Goal: Register for event/course

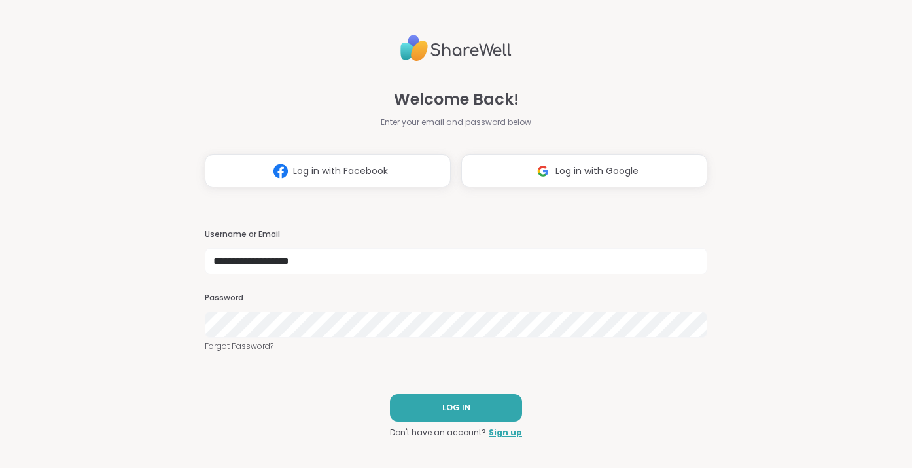
click at [424, 415] on button "LOG IN" at bounding box center [456, 407] width 132 height 27
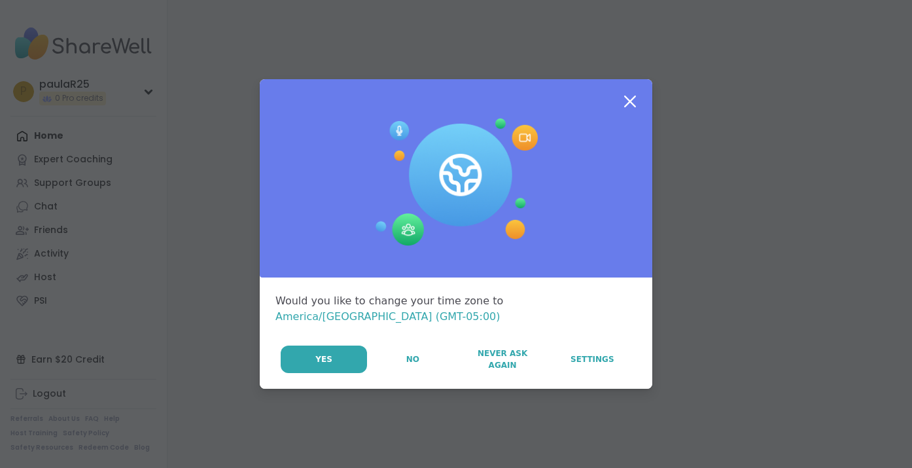
click at [481, 351] on span "Never Ask Again" at bounding box center [501, 359] width 75 height 24
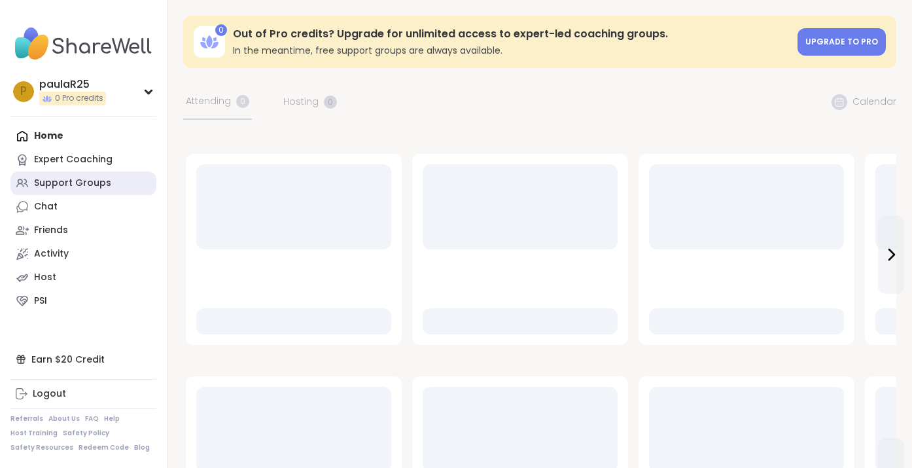
click at [70, 181] on div "Support Groups" at bounding box center [72, 183] width 77 height 13
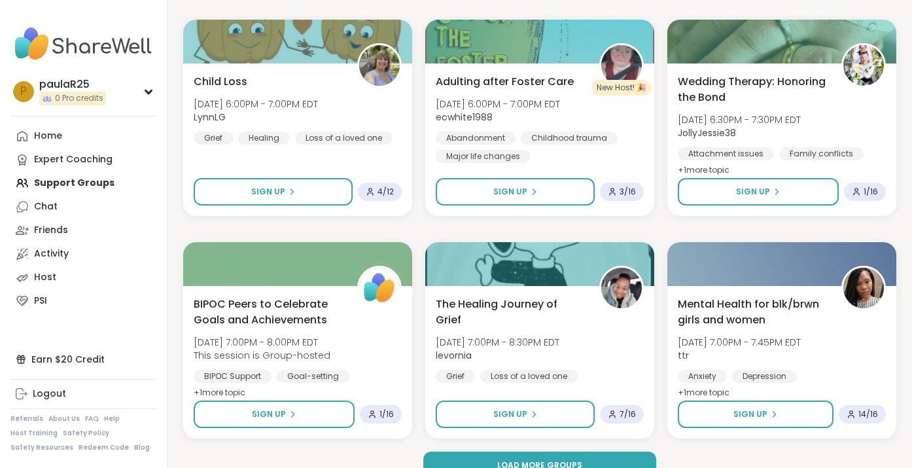
scroll to position [2396, 0]
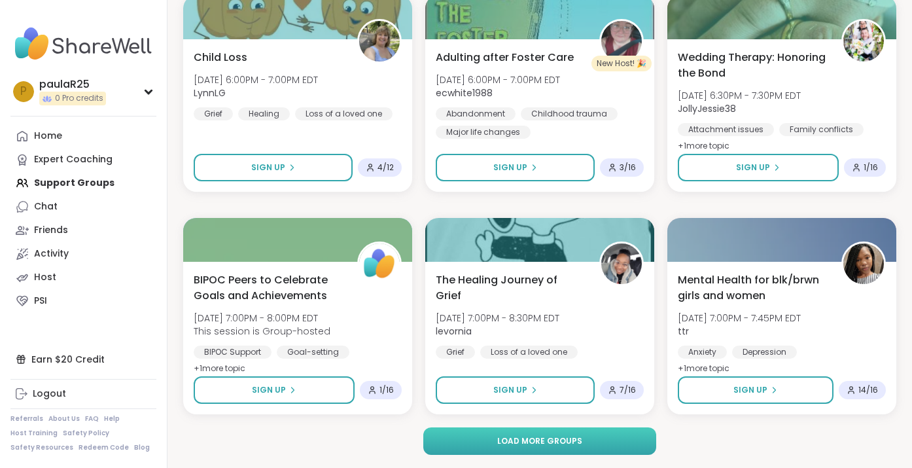
click at [486, 441] on button "Load more groups" at bounding box center [539, 440] width 232 height 27
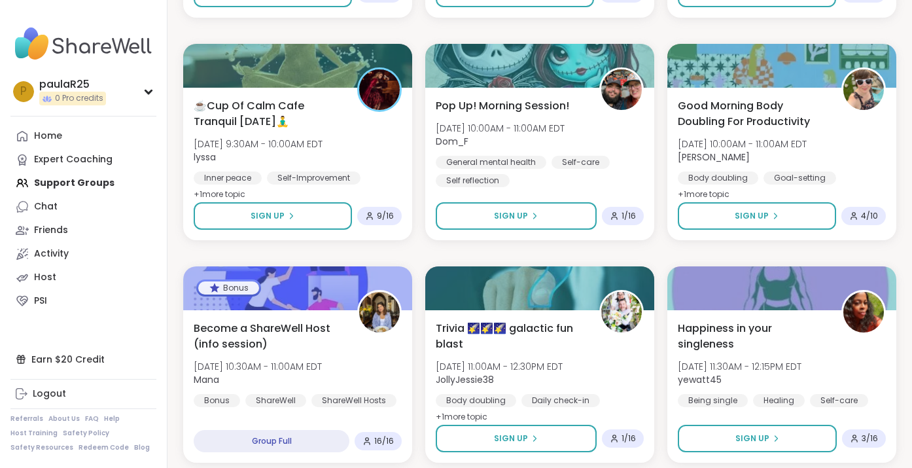
scroll to position [4392, 0]
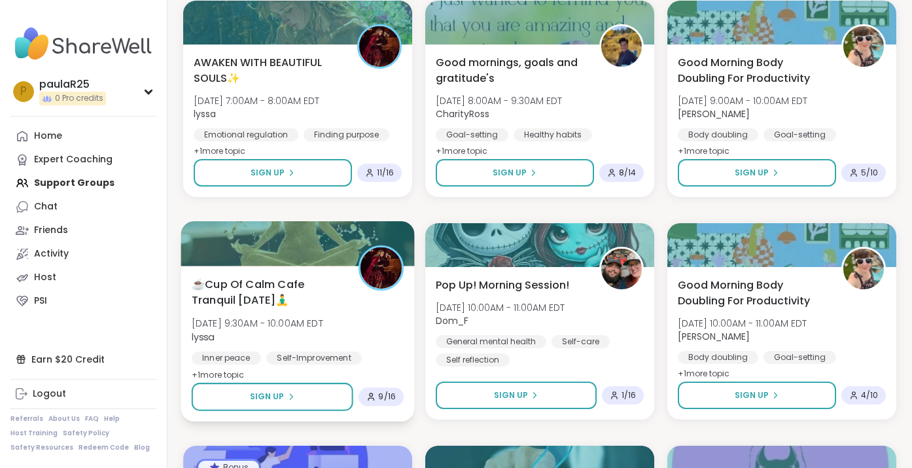
click at [256, 292] on span "☕️Cup Of Calm Cafe Tranquil [DATE]🧘‍♂️" at bounding box center [268, 292] width 152 height 32
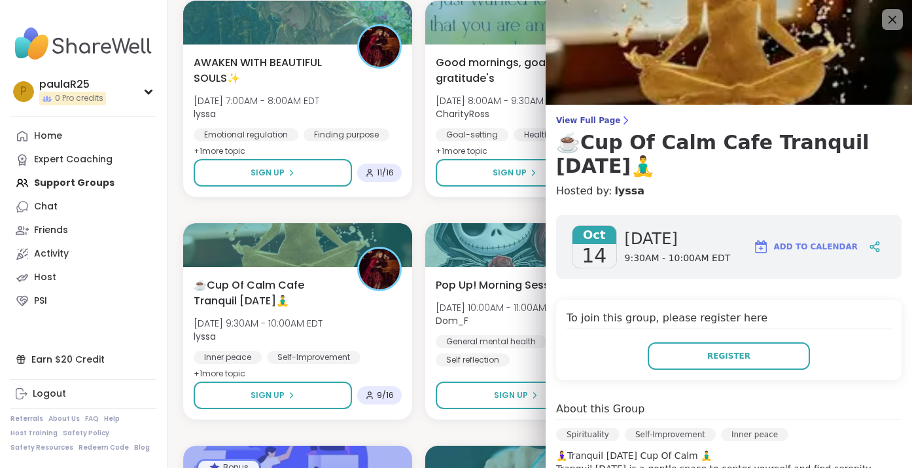
scroll to position [198, 0]
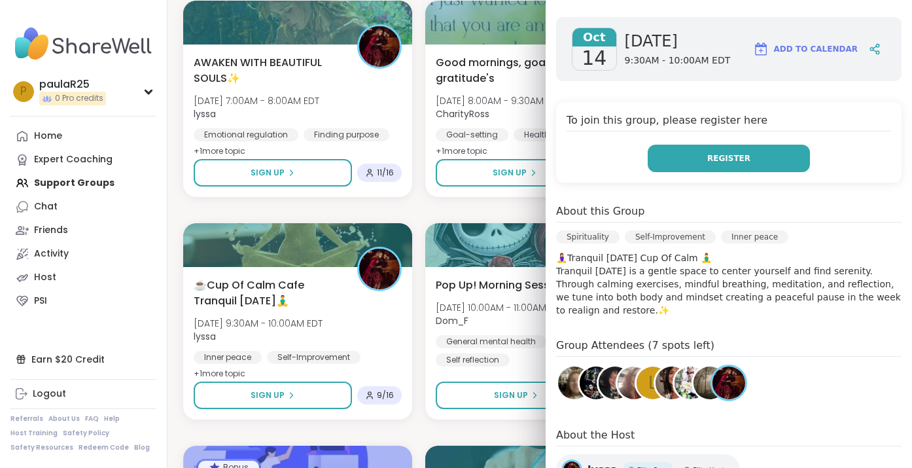
click at [694, 163] on button "Register" at bounding box center [728, 158] width 162 height 27
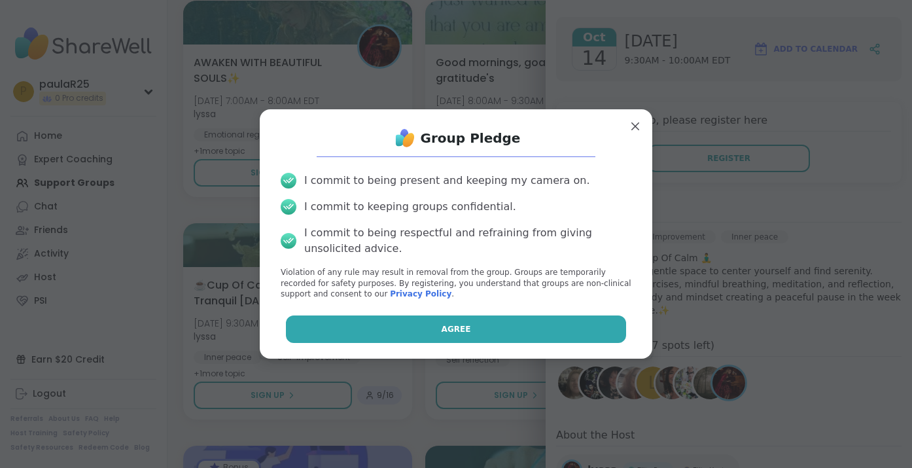
click at [426, 331] on button "Agree" at bounding box center [456, 328] width 341 height 27
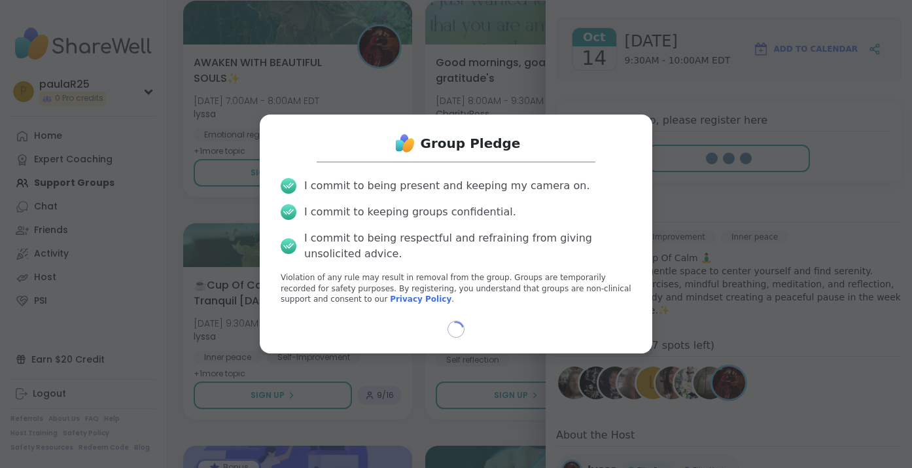
select select "**"
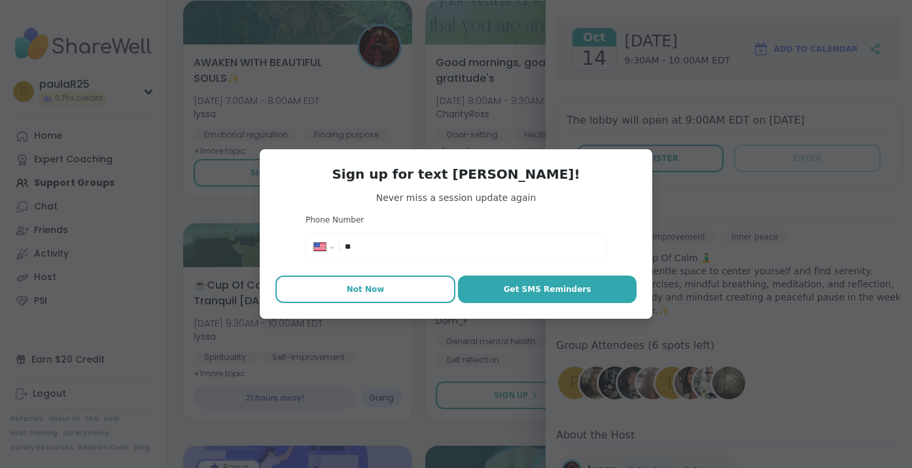
click at [349, 294] on span "Not Now" at bounding box center [366, 289] width 38 height 12
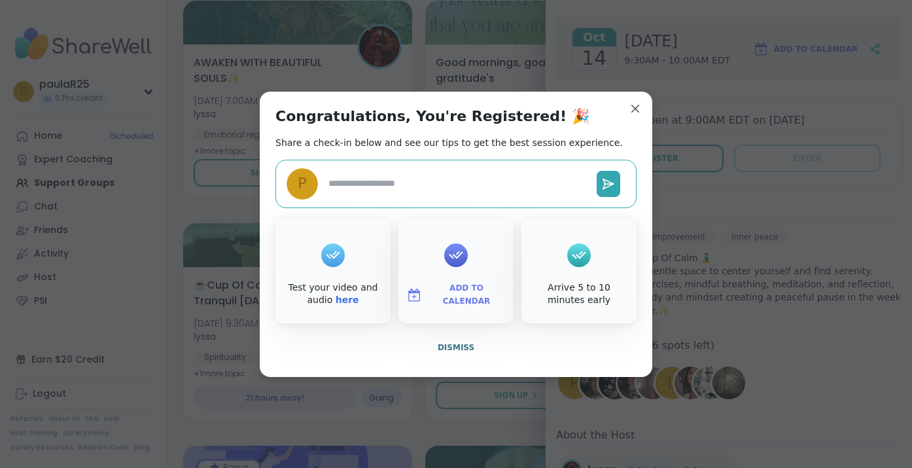
type textarea "*"
click at [464, 347] on span "Dismiss" at bounding box center [456, 347] width 37 height 9
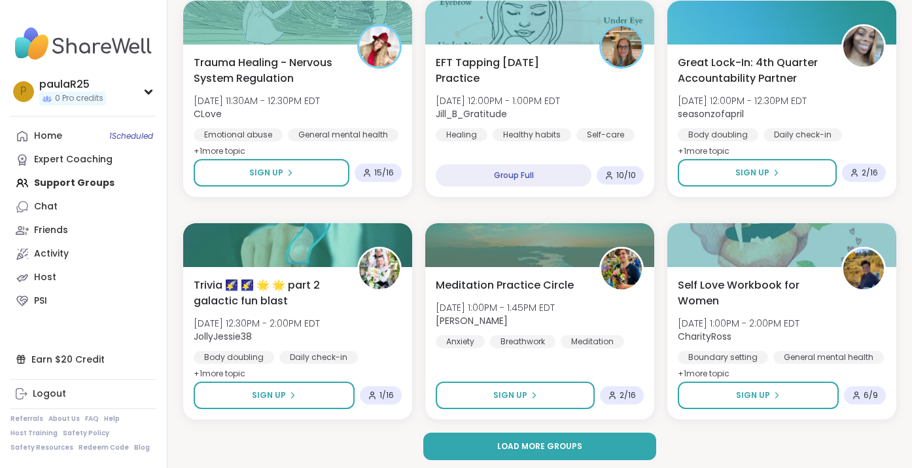
scroll to position [5064, 0]
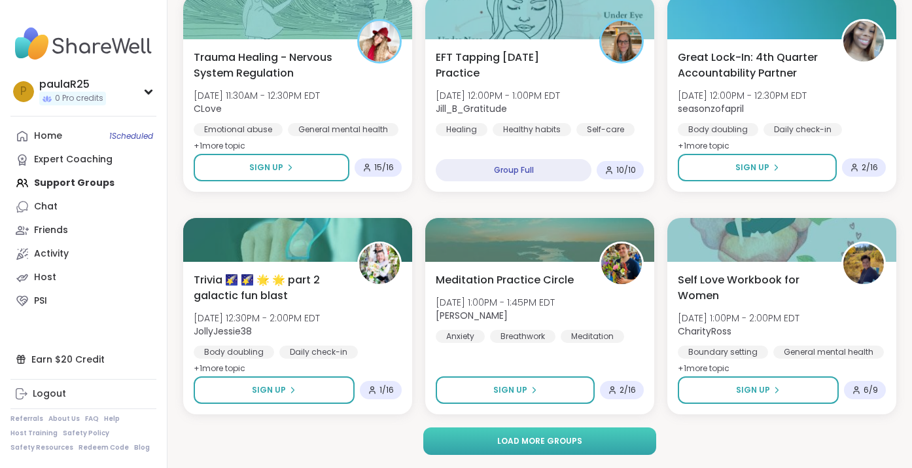
click at [453, 436] on button "Load more groups" at bounding box center [539, 440] width 232 height 27
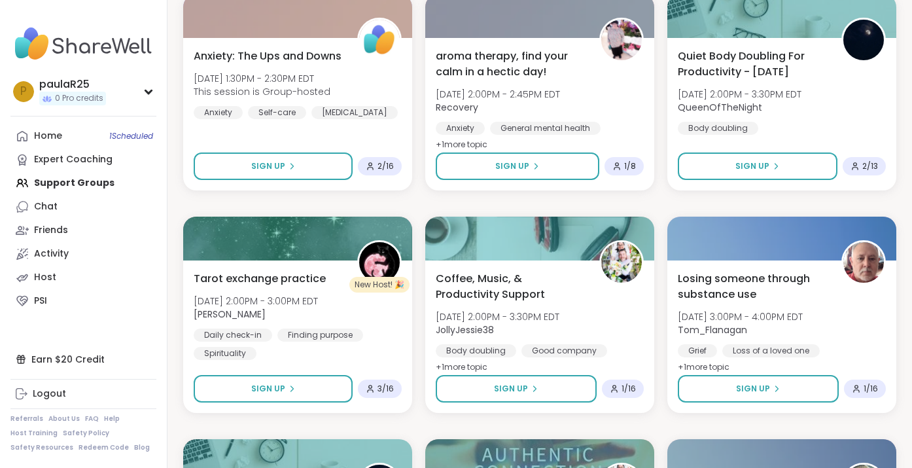
scroll to position [5518, 0]
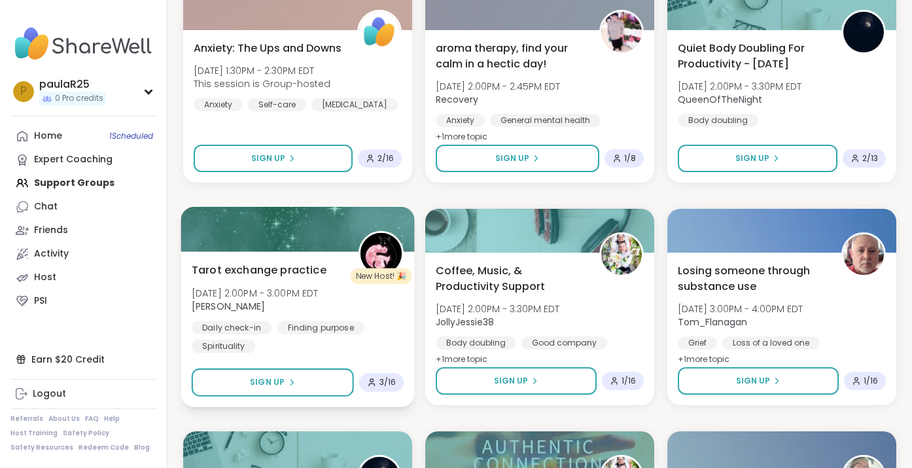
click at [281, 260] on div "Tarot exchange practice [DATE] 2:00PM - 3:00PM EDT Emma_y Daily check-in Findin…" at bounding box center [297, 329] width 233 height 156
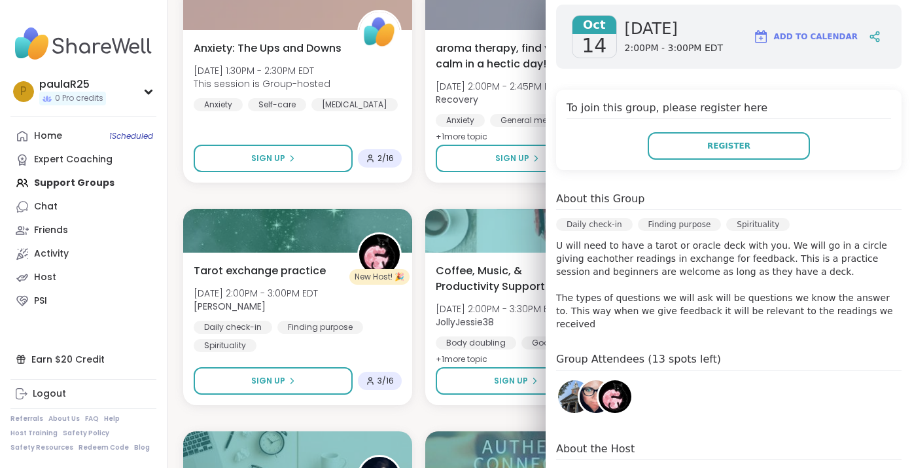
scroll to position [190, 0]
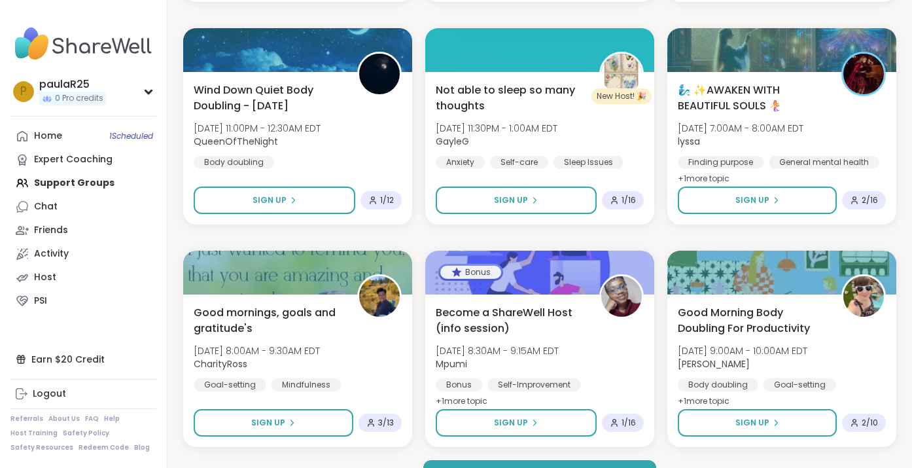
scroll to position [7733, 0]
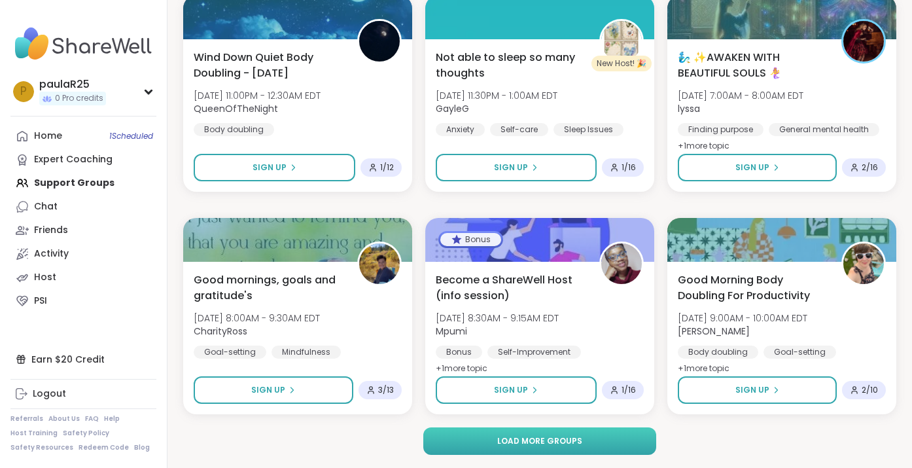
click at [473, 438] on button "Load more groups" at bounding box center [539, 440] width 232 height 27
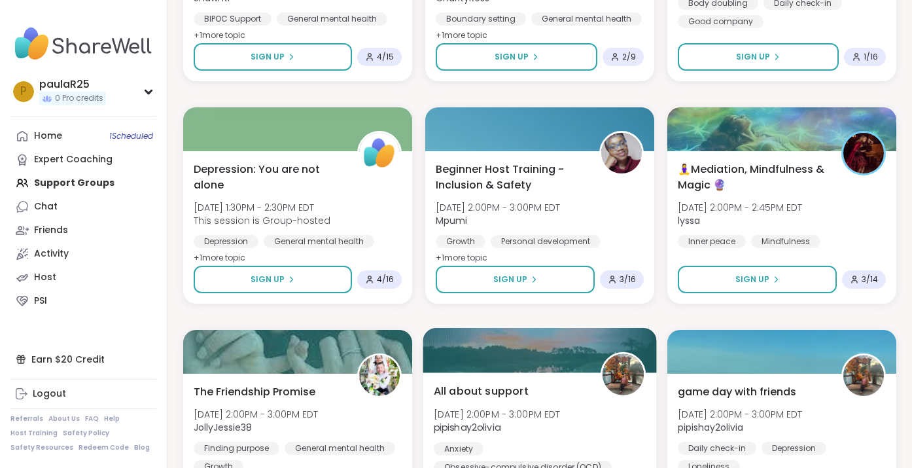
scroll to position [8959, 0]
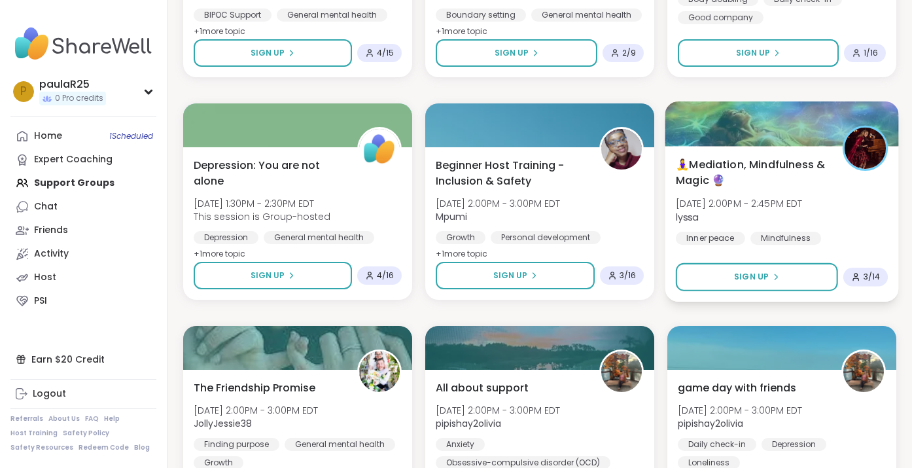
click at [778, 187] on span "🧘‍♀️Mediation, Mindfulness & Magic 🔮" at bounding box center [752, 172] width 152 height 32
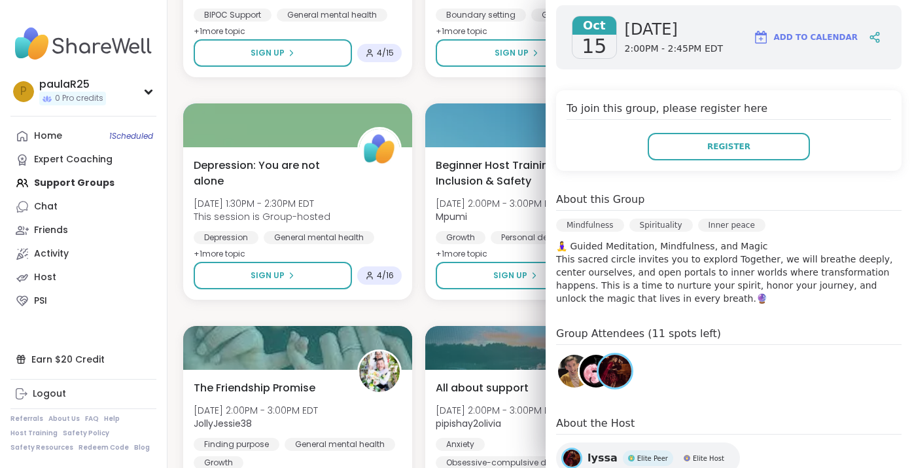
scroll to position [216, 0]
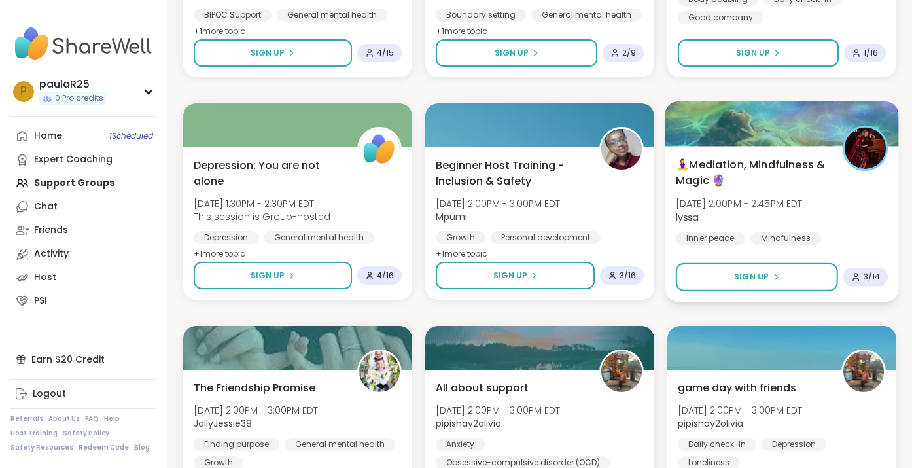
click at [717, 167] on span "🧘‍♀️Mediation, Mindfulness & Magic 🔮" at bounding box center [752, 172] width 152 height 32
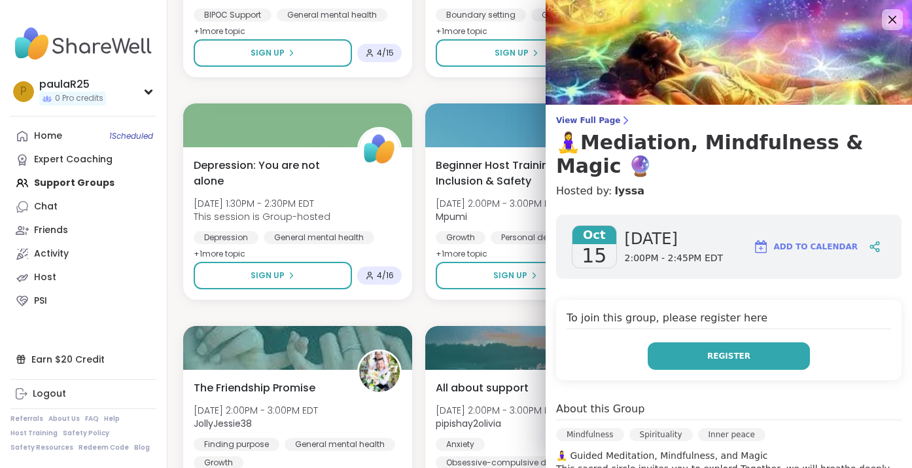
click at [687, 342] on button "Register" at bounding box center [728, 355] width 162 height 27
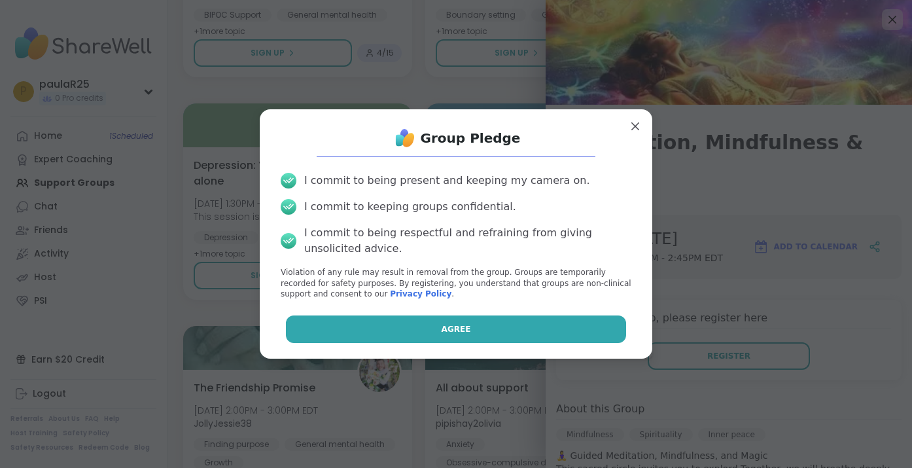
click at [410, 341] on button "Agree" at bounding box center [456, 328] width 341 height 27
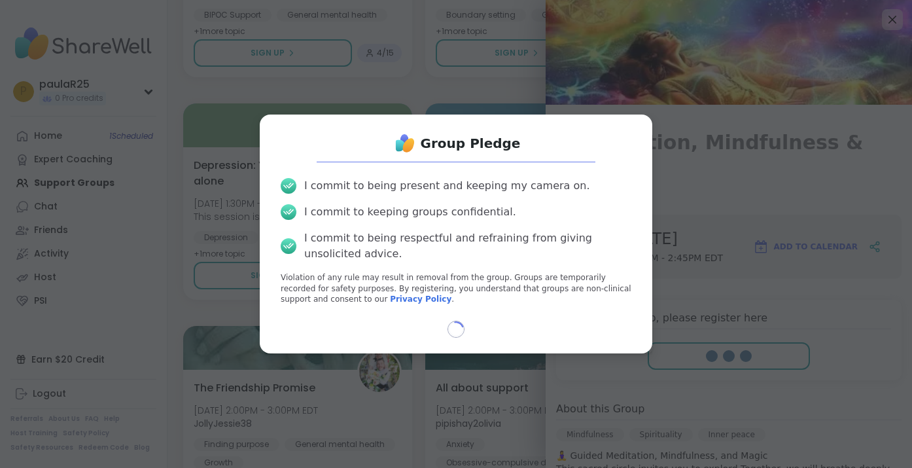
select select "**"
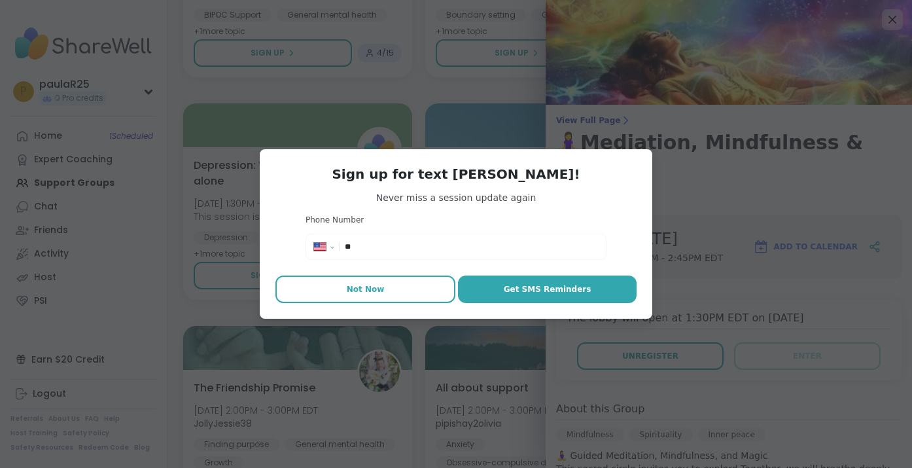
click at [371, 283] on span "Not Now" at bounding box center [366, 289] width 38 height 12
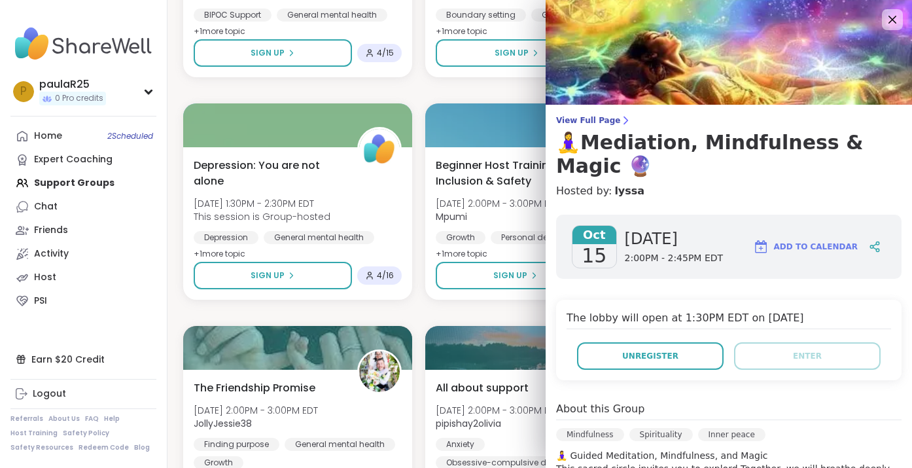
type textarea "*"
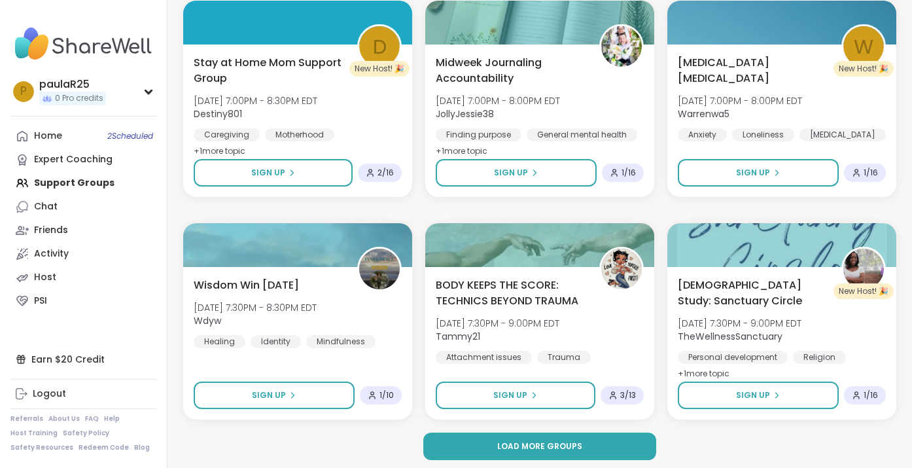
scroll to position [10401, 0]
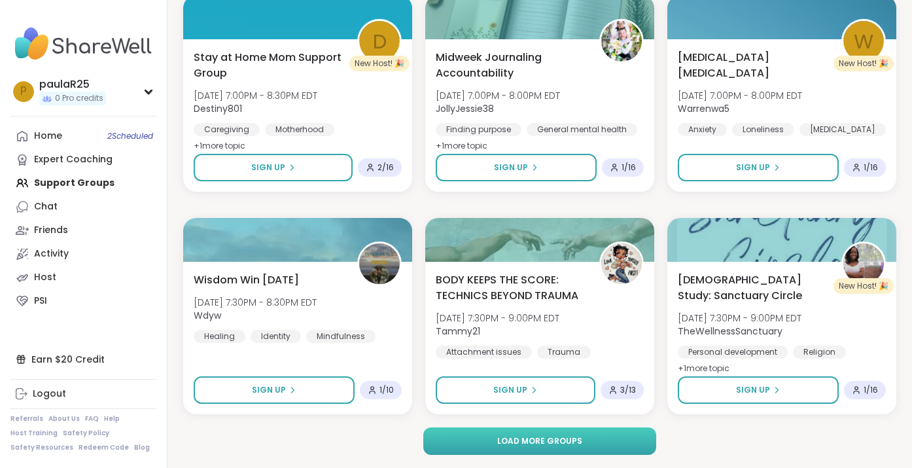
click at [489, 438] on button "Load more groups" at bounding box center [539, 440] width 232 height 27
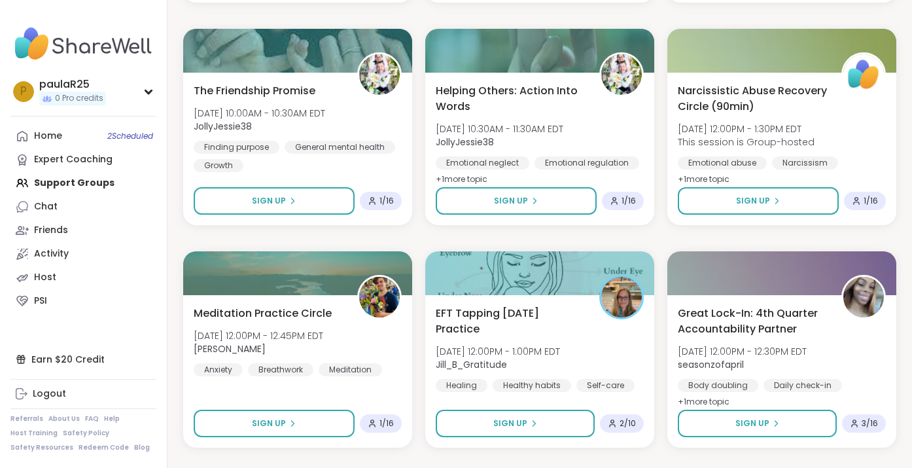
scroll to position [12151, 0]
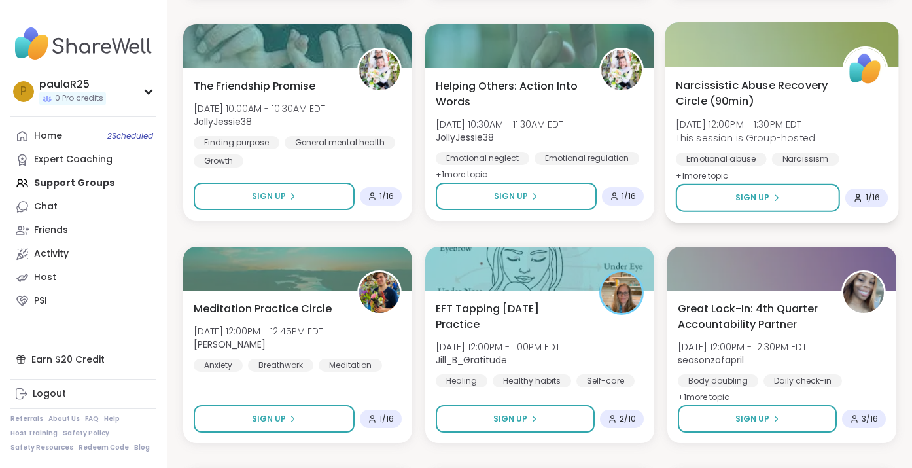
click at [721, 105] on span "Narcissistic Abuse Recovery Circle (90min)" at bounding box center [752, 93] width 152 height 32
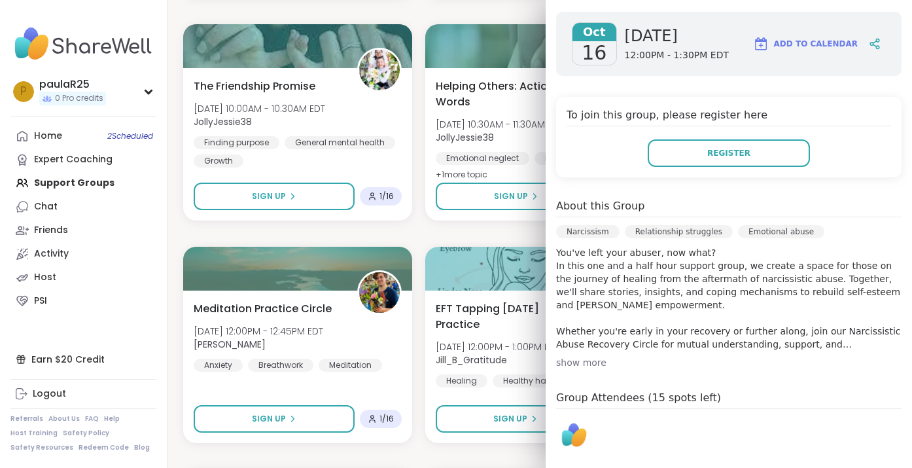
scroll to position [207, 0]
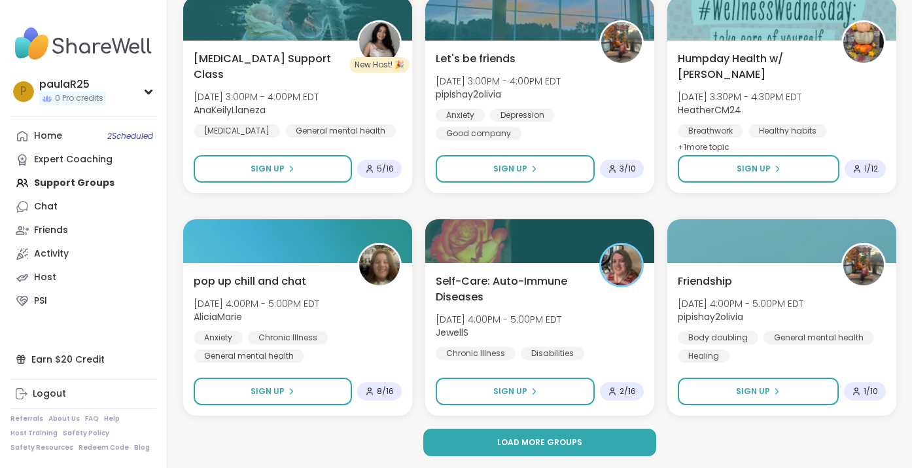
scroll to position [13069, 0]
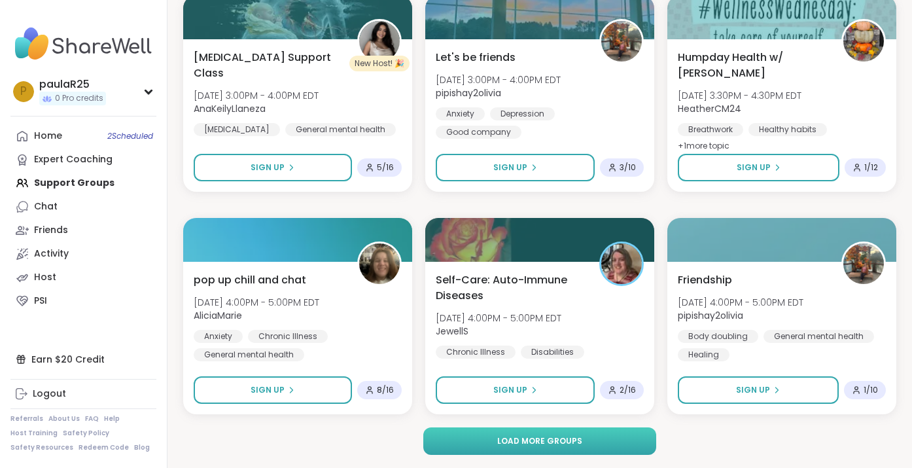
click at [475, 438] on button "Load more groups" at bounding box center [539, 440] width 232 height 27
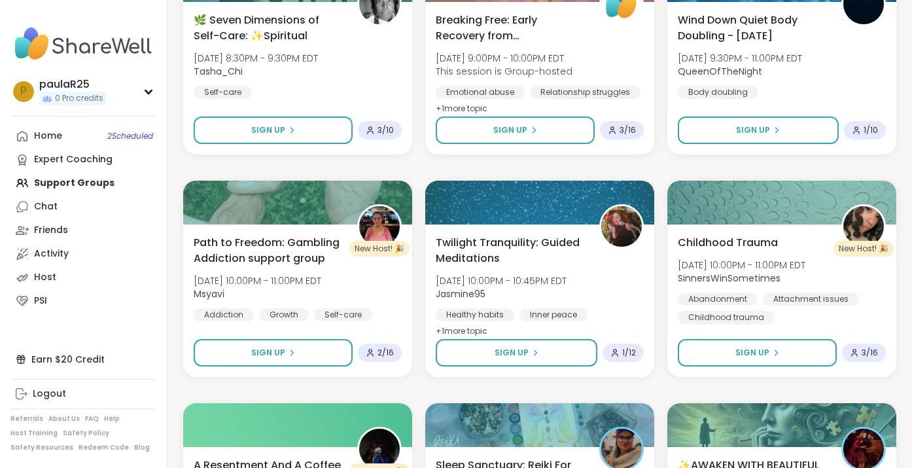
scroll to position [14664, 0]
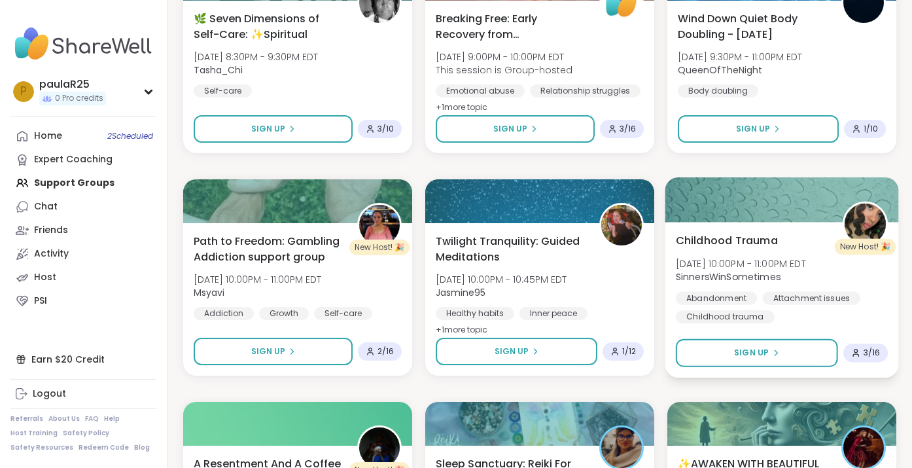
click at [736, 262] on span "[DATE] 10:00PM - 11:00PM EDT" at bounding box center [741, 262] width 130 height 13
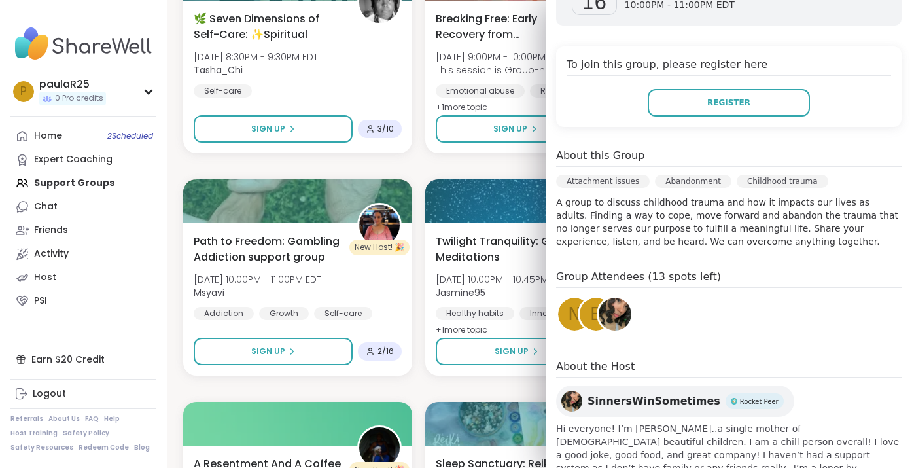
scroll to position [239, 0]
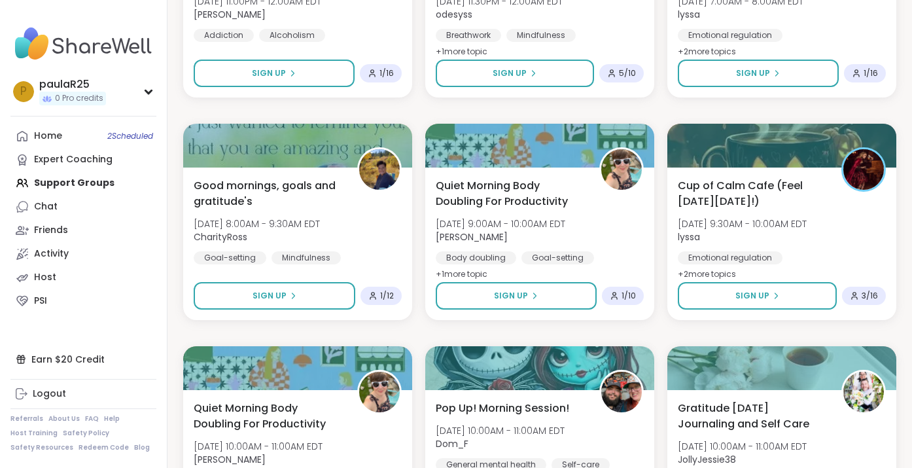
scroll to position [15165, 0]
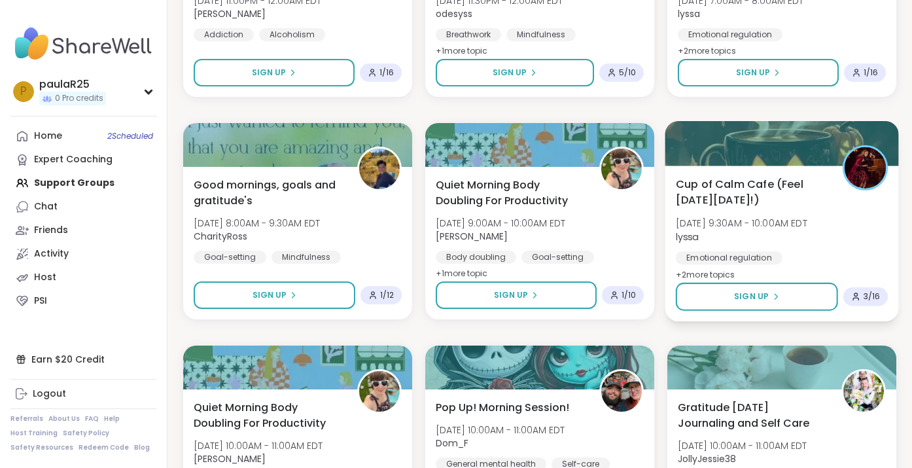
click at [702, 218] on span "[DATE] 9:30AM - 10:00AM EDT" at bounding box center [741, 222] width 131 height 13
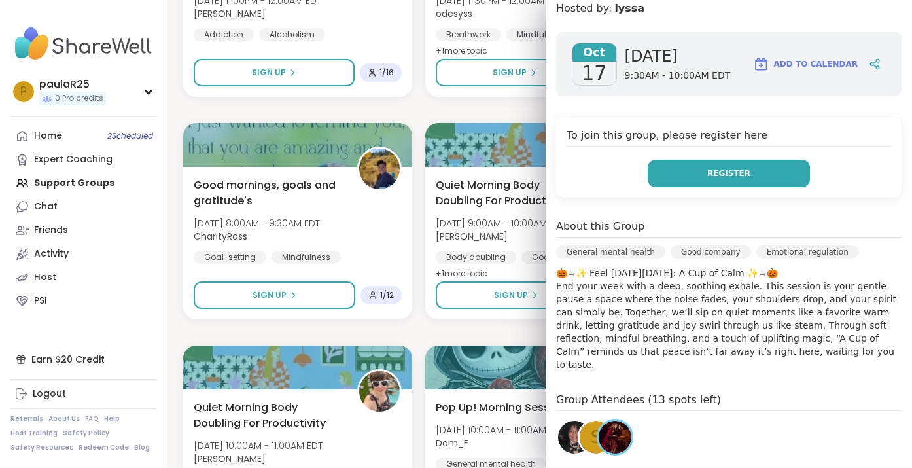
scroll to position [320, 0]
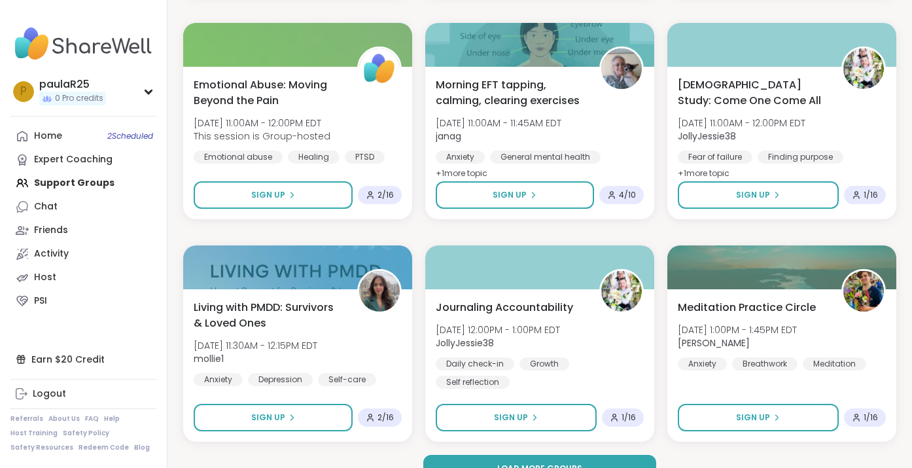
scroll to position [15737, 0]
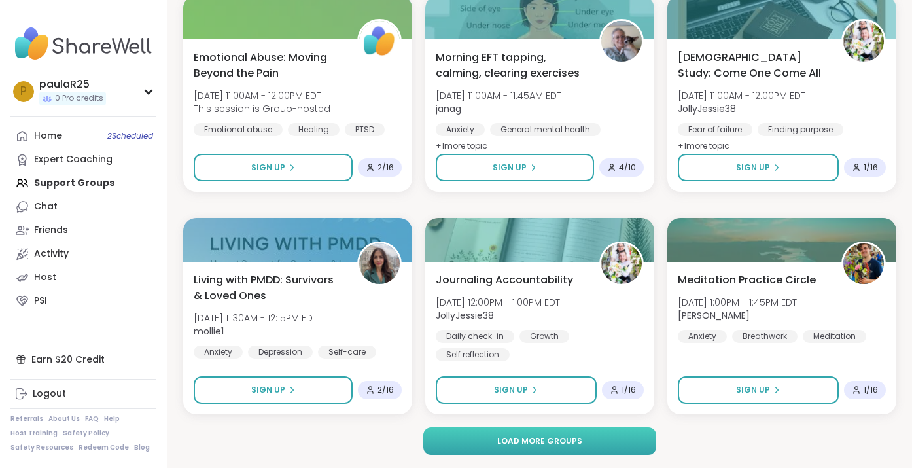
click at [517, 443] on span "Load more groups" at bounding box center [539, 441] width 85 height 12
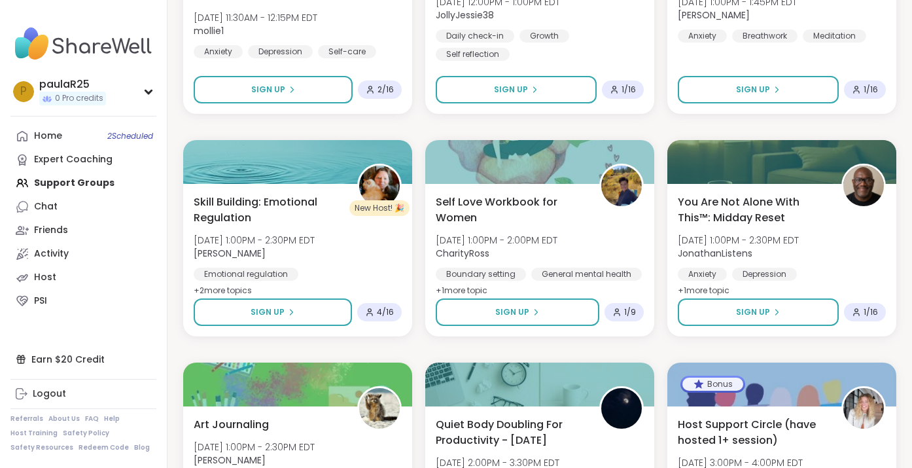
scroll to position [16075, 0]
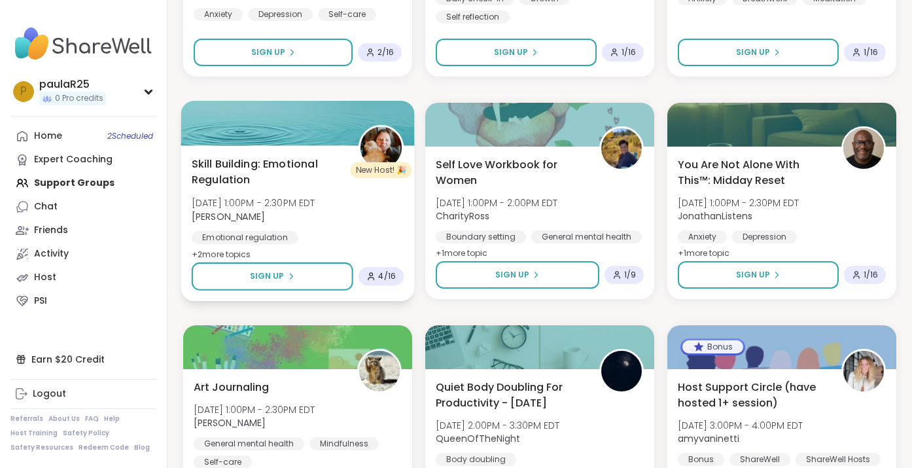
click at [274, 182] on span "Skill Building: Emotional Regulation" at bounding box center [268, 172] width 152 height 32
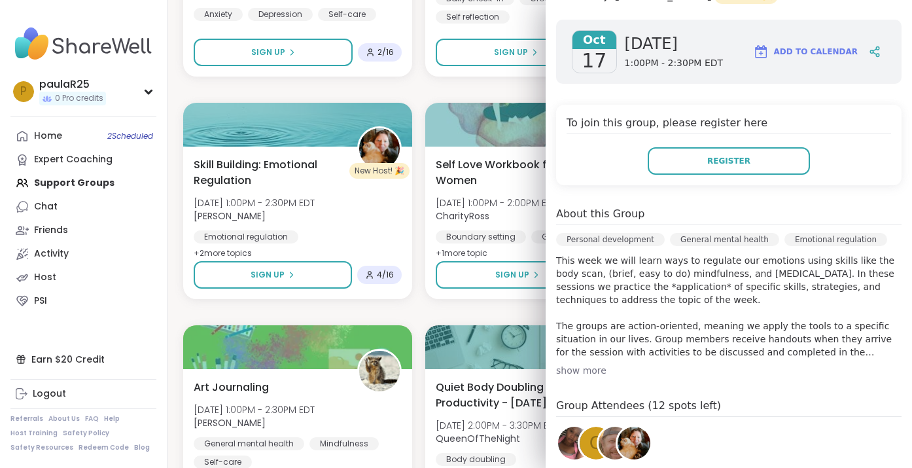
scroll to position [199, 0]
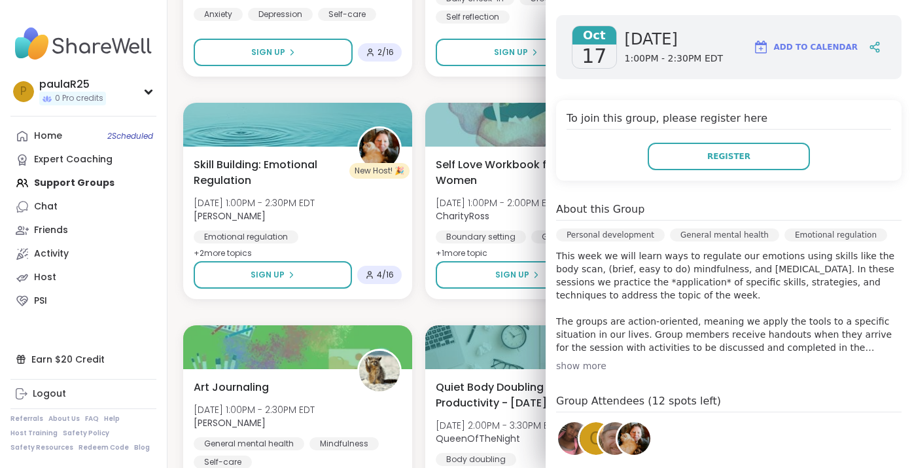
click at [579, 359] on div "show more" at bounding box center [728, 365] width 345 height 13
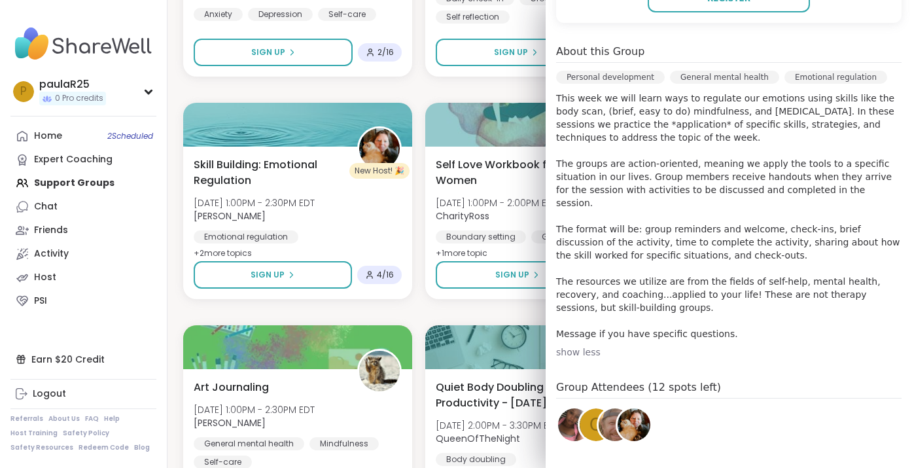
scroll to position [362, 0]
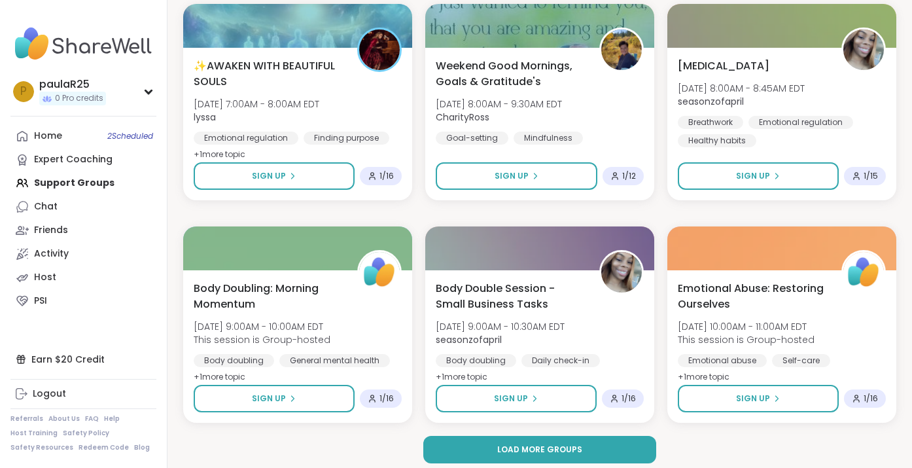
scroll to position [18405, 0]
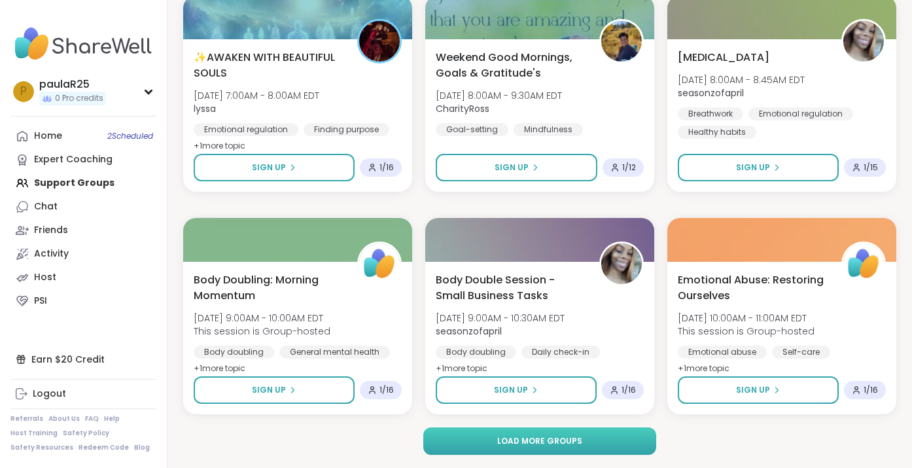
click at [451, 441] on button "Load more groups" at bounding box center [539, 440] width 232 height 27
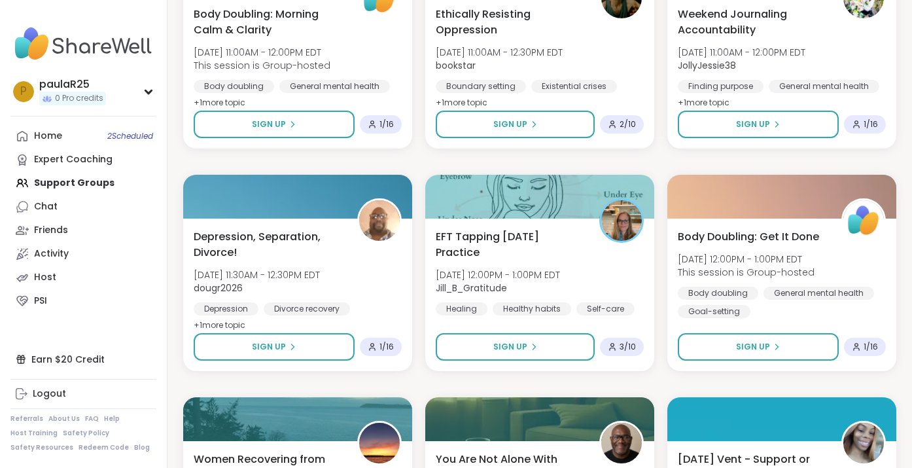
scroll to position [19340, 0]
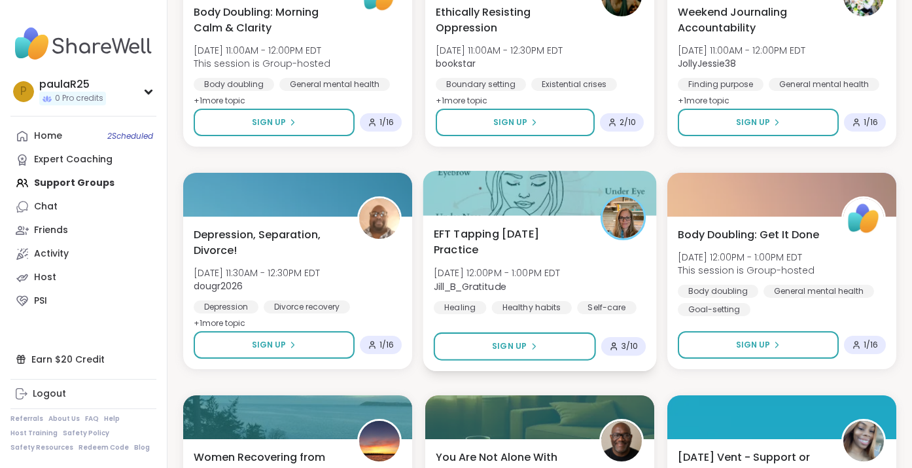
click at [490, 240] on span "EFT Tapping [DATE] Practice" at bounding box center [510, 242] width 152 height 32
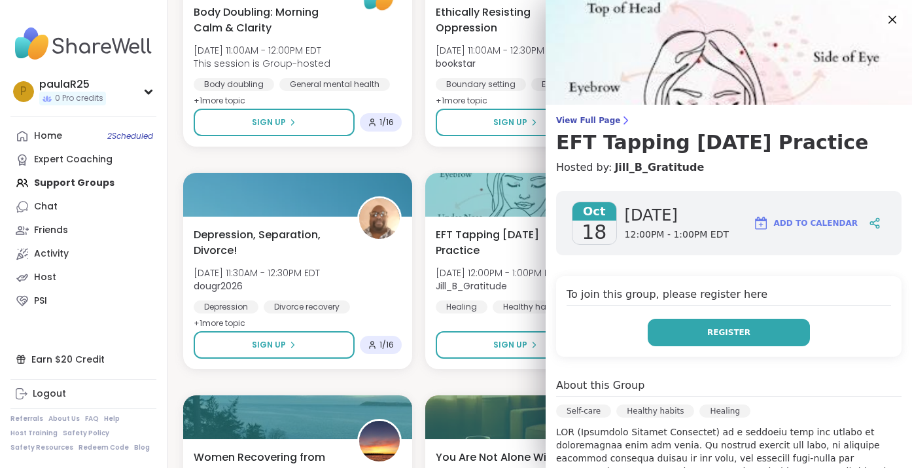
click at [689, 331] on button "Register" at bounding box center [728, 331] width 162 height 27
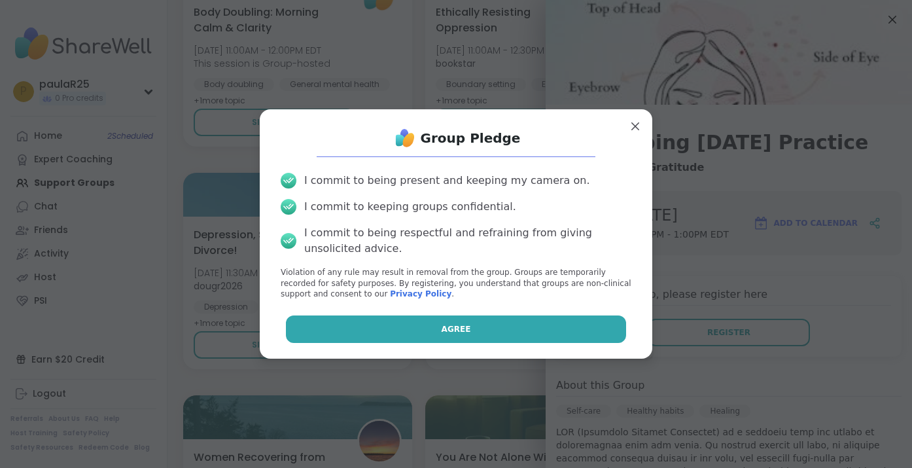
click at [520, 332] on button "Agree" at bounding box center [456, 328] width 341 height 27
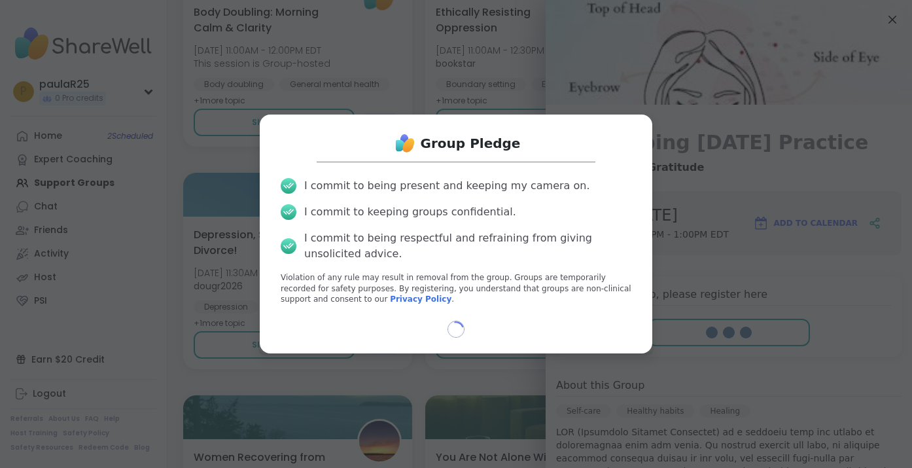
select select "**"
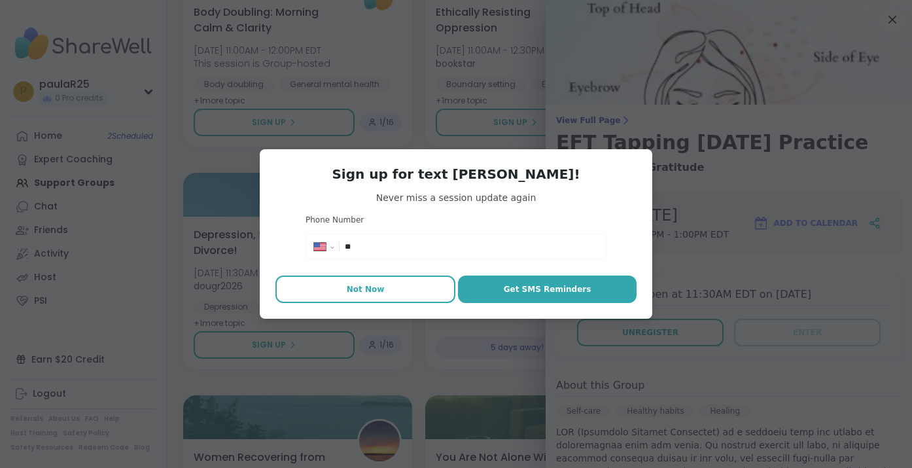
drag, startPoint x: 354, startPoint y: 273, endPoint x: 358, endPoint y: 281, distance: 9.1
click at [354, 273] on div "**********" at bounding box center [456, 233] width 392 height 169
click at [359, 281] on button "Not Now" at bounding box center [365, 288] width 180 height 27
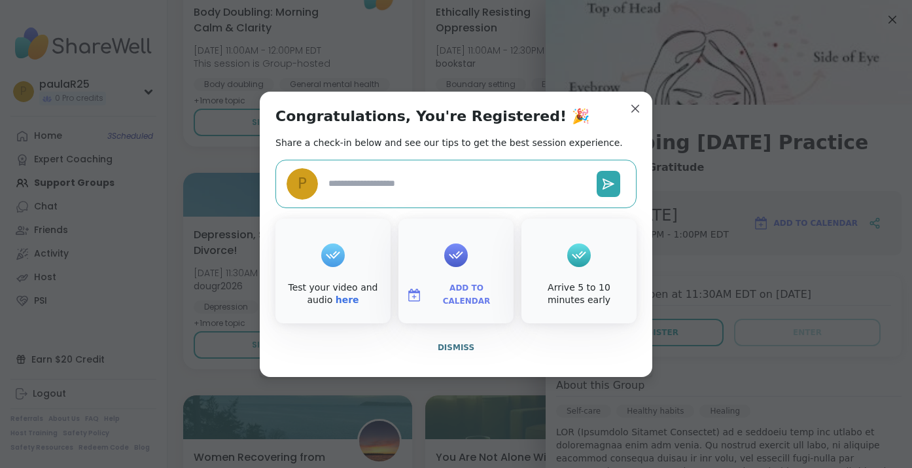
type textarea "*"
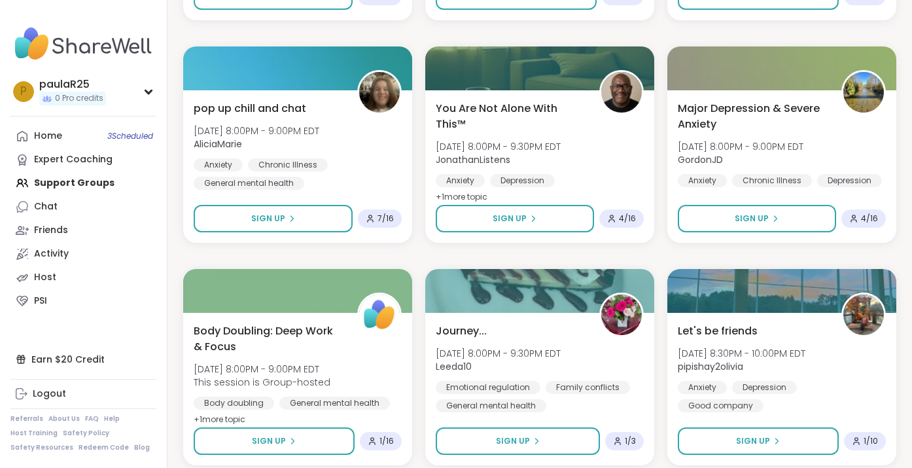
scroll to position [21074, 0]
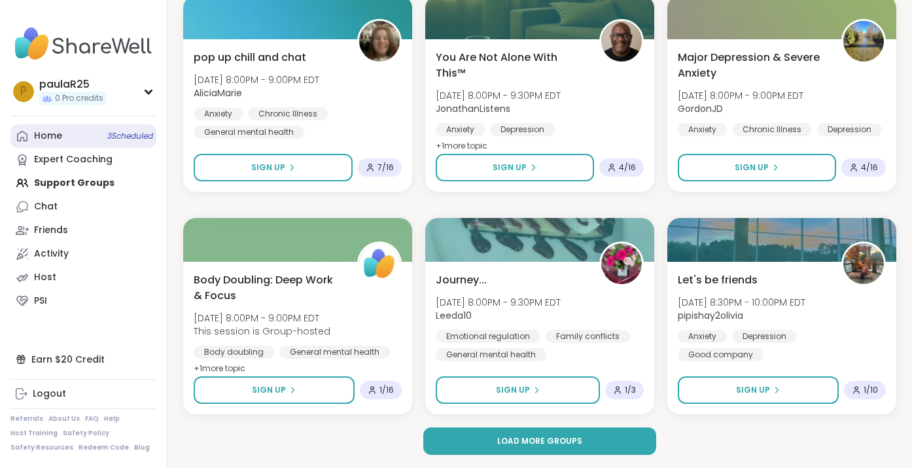
click at [62, 135] on link "Home 3 Scheduled" at bounding box center [83, 136] width 146 height 24
